Goal: Navigation & Orientation: Find specific page/section

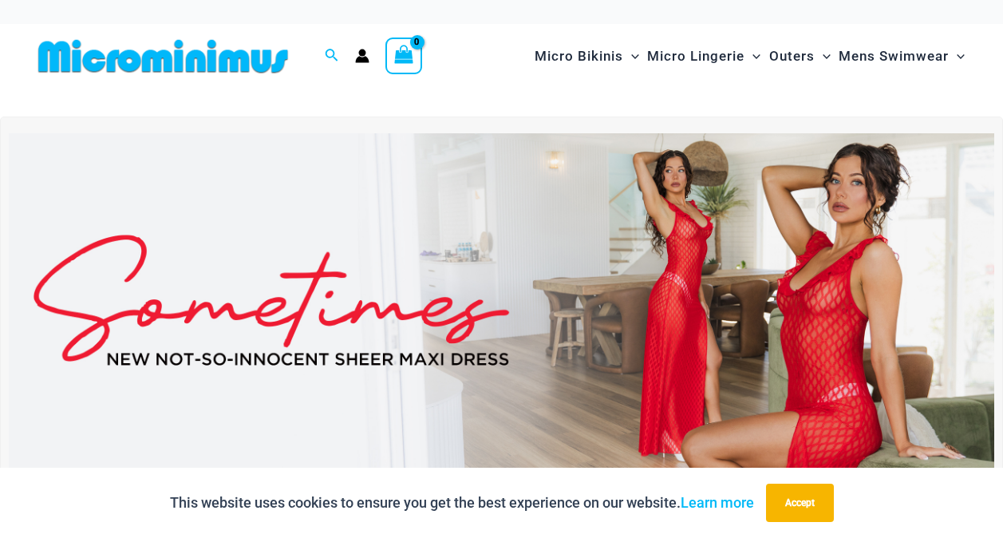
click at [221, 62] on img at bounding box center [163, 56] width 263 height 36
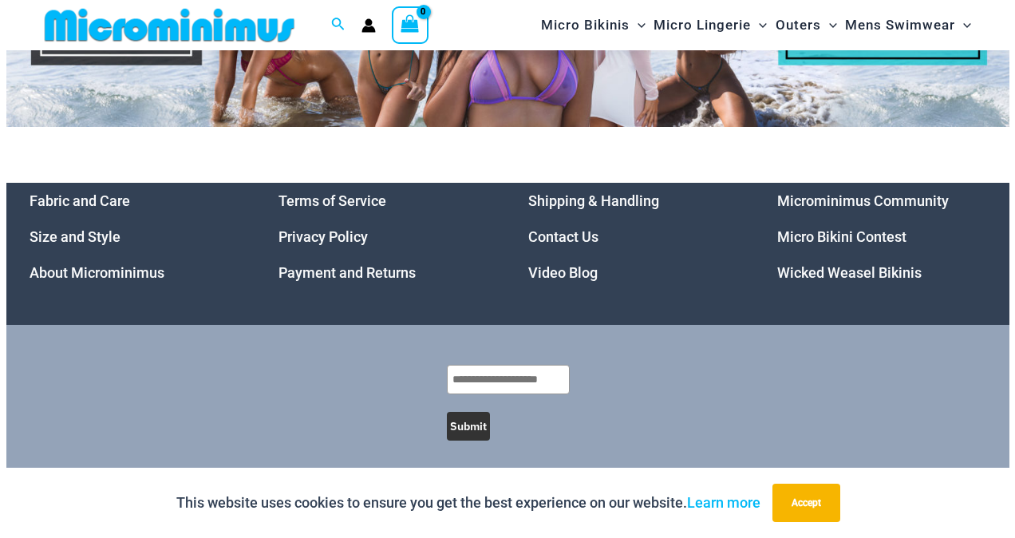
scroll to position [6937, 0]
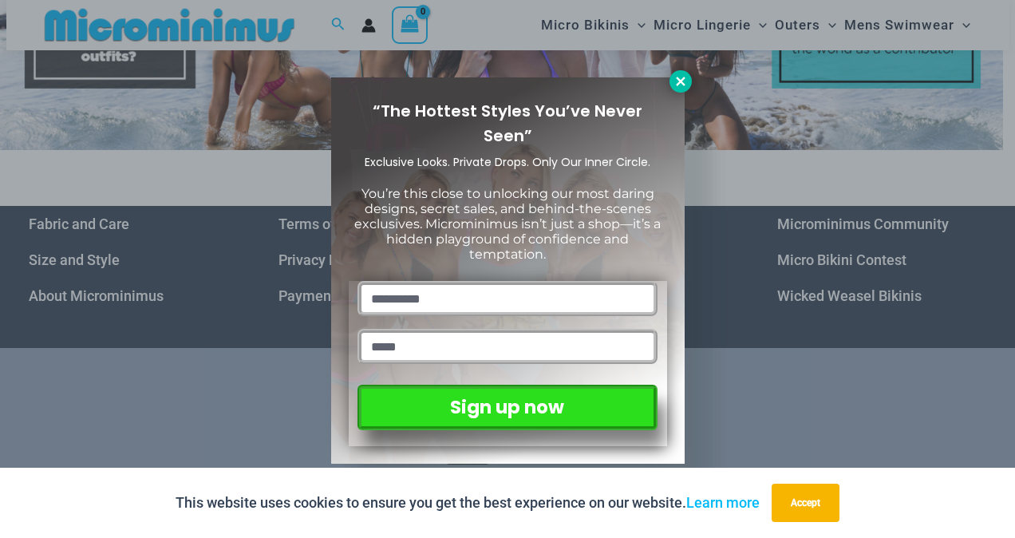
click at [688, 78] on button at bounding box center [681, 81] width 22 height 22
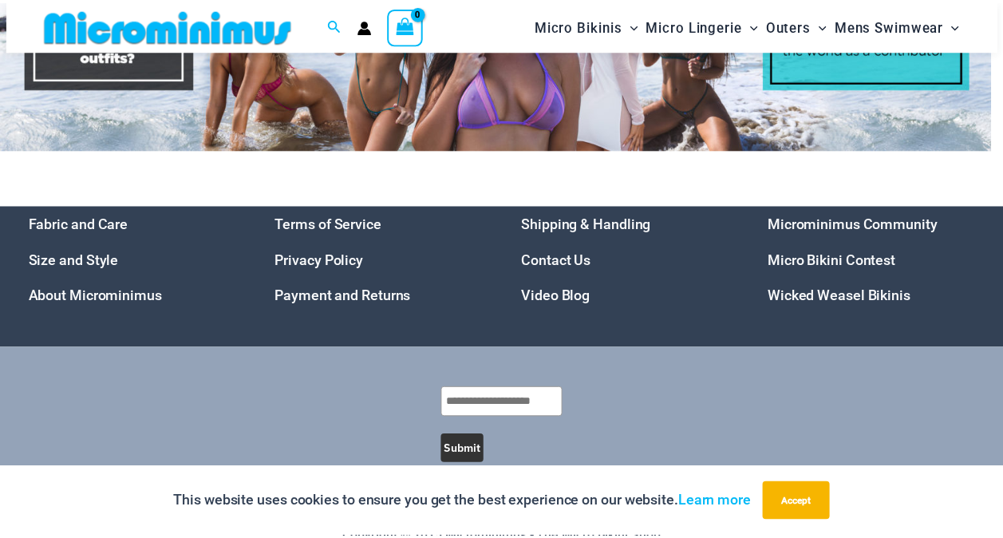
scroll to position [6933, 0]
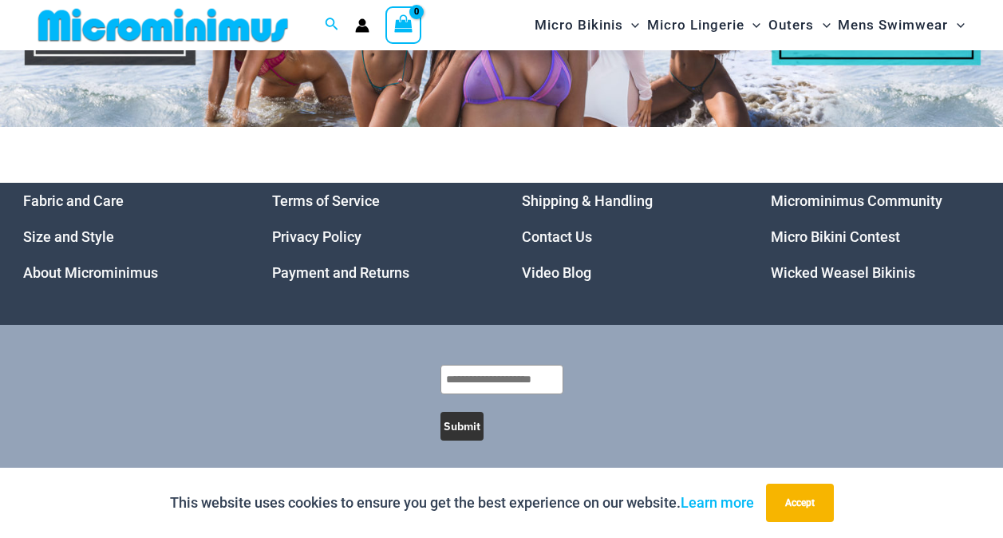
click at [814, 228] on link "Micro Bikini Contest" at bounding box center [835, 236] width 129 height 17
click at [802, 498] on button "Accept" at bounding box center [800, 503] width 68 height 38
